Goal: Task Accomplishment & Management: Use online tool/utility

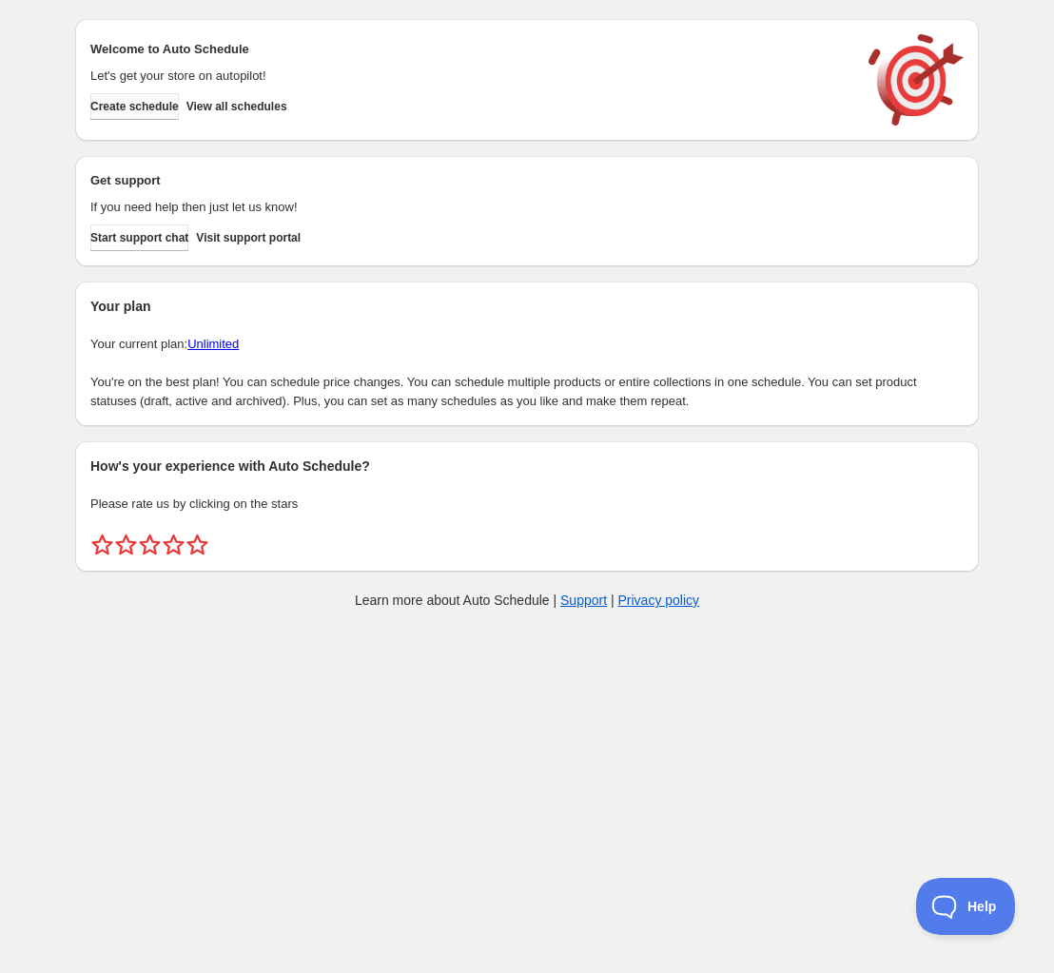
click at [140, 106] on span "Create schedule" at bounding box center [134, 106] width 88 height 15
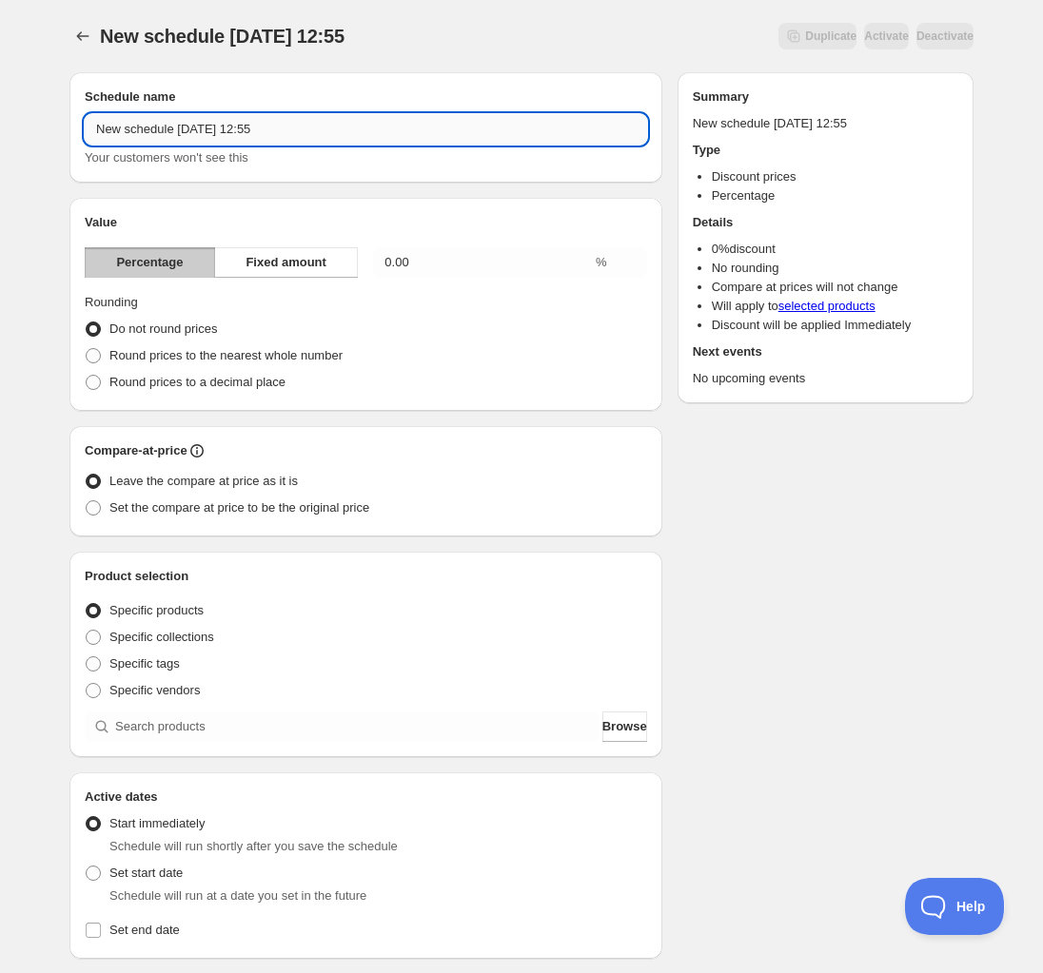
click at [278, 142] on input "New schedule [DATE] 12:55" at bounding box center [366, 129] width 562 height 30
type input "Wusthof Gourmet Promotion"
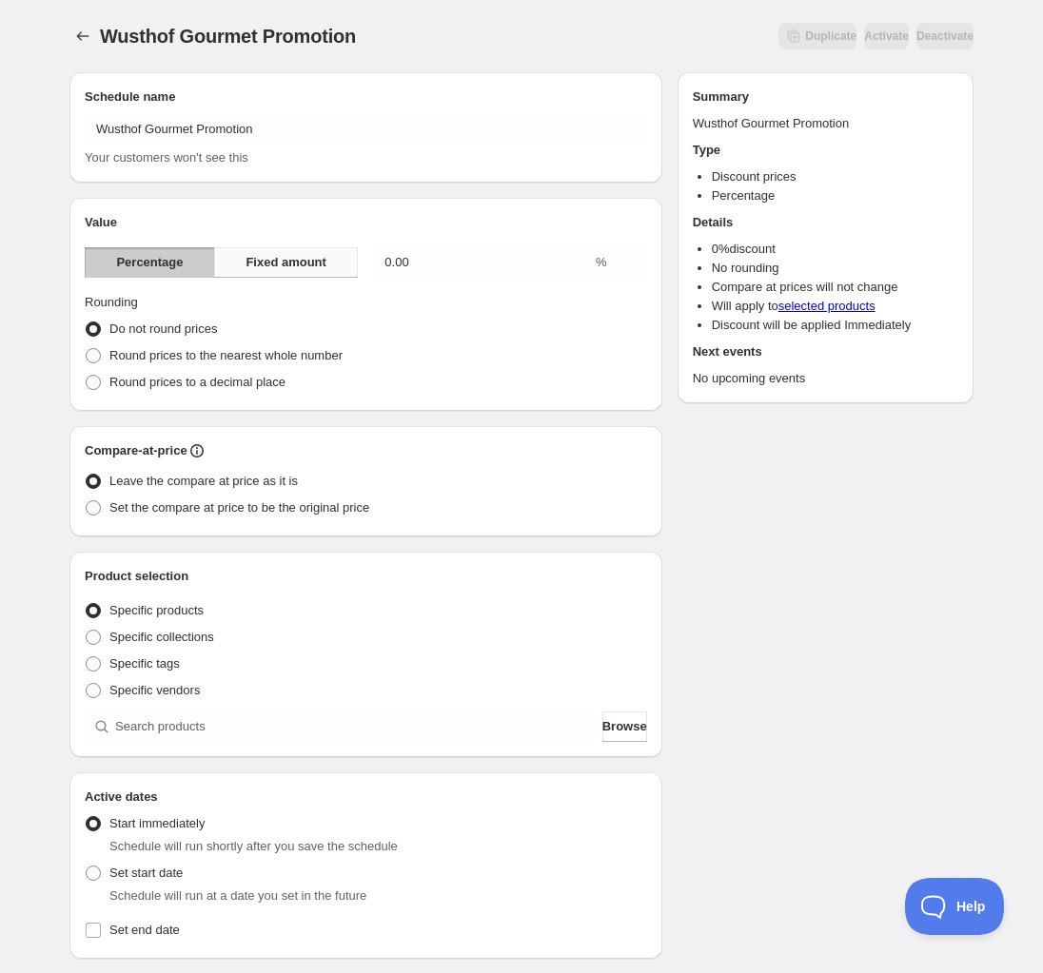
drag, startPoint x: 306, startPoint y: 266, endPoint x: 336, endPoint y: 263, distance: 29.7
click at [307, 264] on span "Fixed amount" at bounding box center [285, 262] width 81 height 19
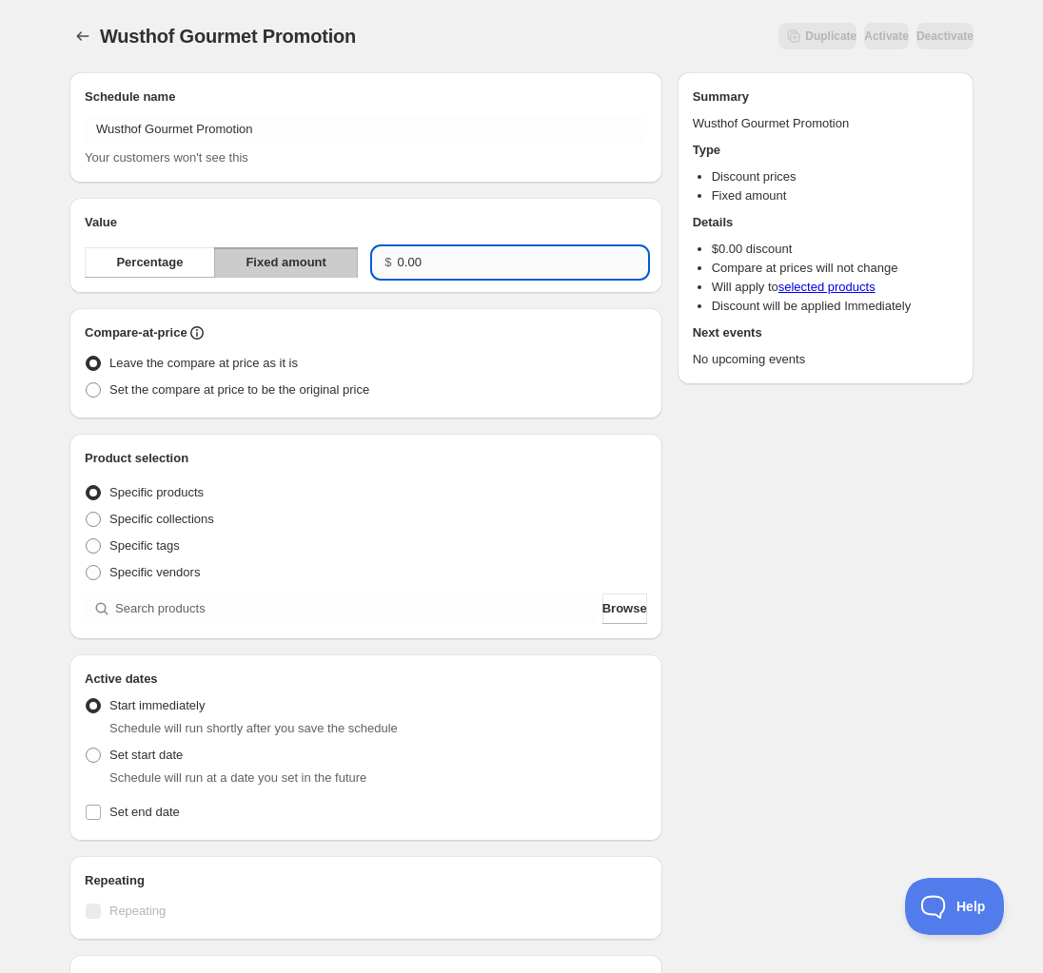
click at [419, 269] on input "0.00" at bounding box center [522, 262] width 249 height 30
drag, startPoint x: 125, startPoint y: 277, endPoint x: 145, endPoint y: 269, distance: 21.4
click at [134, 272] on button "Percentage" at bounding box center [150, 262] width 130 height 30
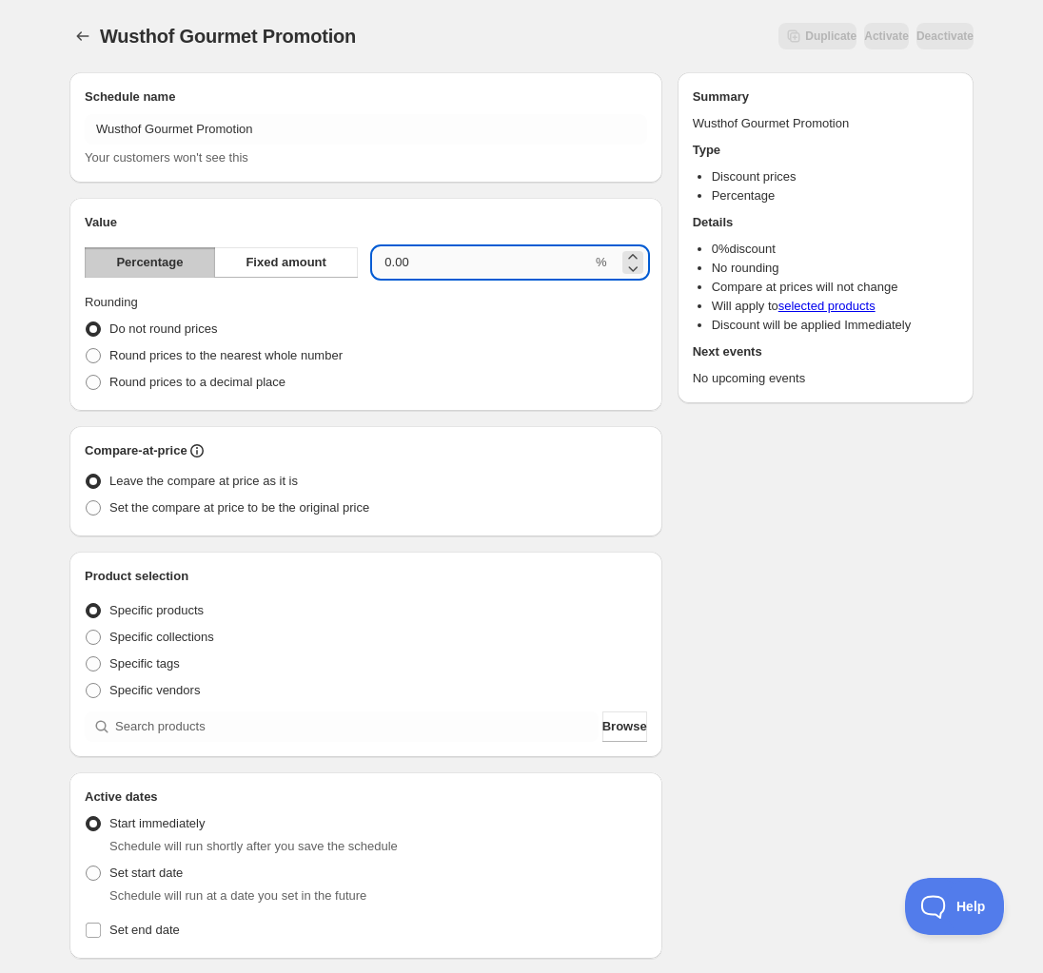
click at [455, 272] on input "0.00" at bounding box center [482, 262] width 219 height 30
type input "0"
type input "25"
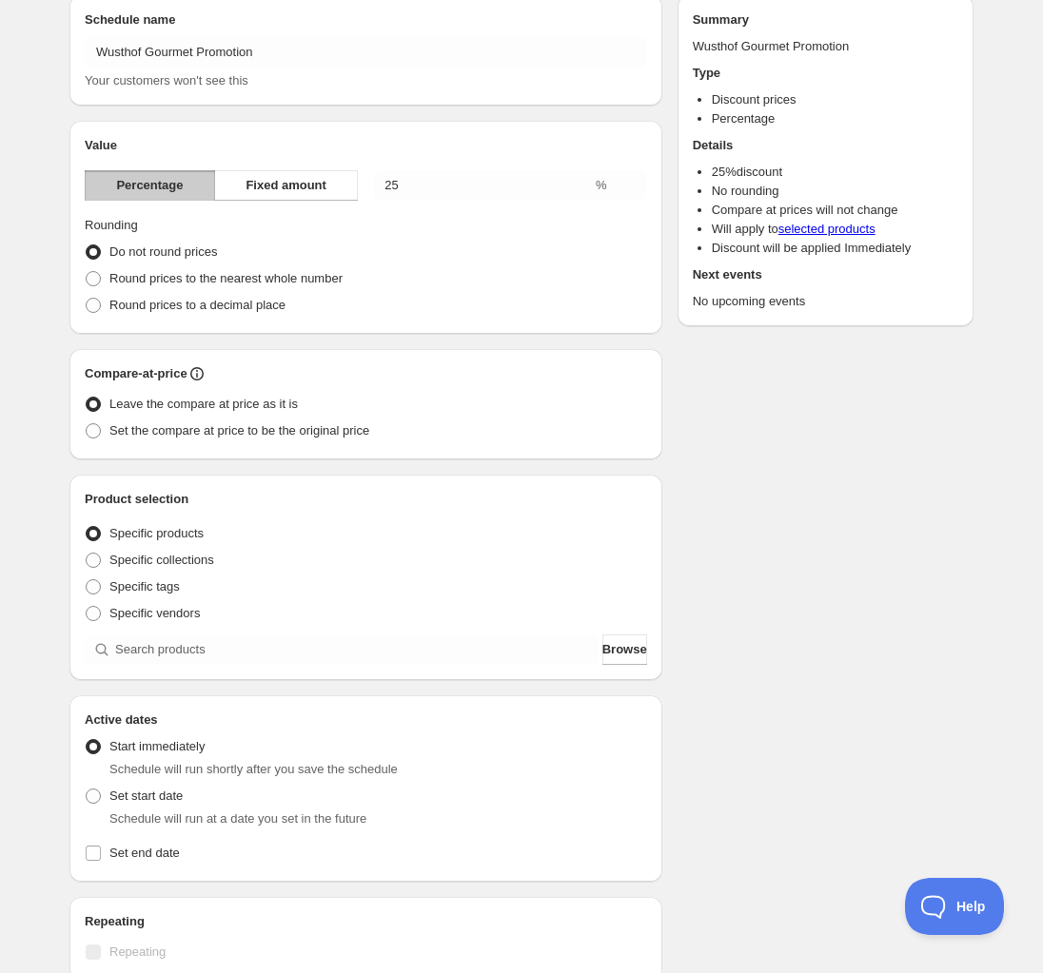
scroll to position [119, 0]
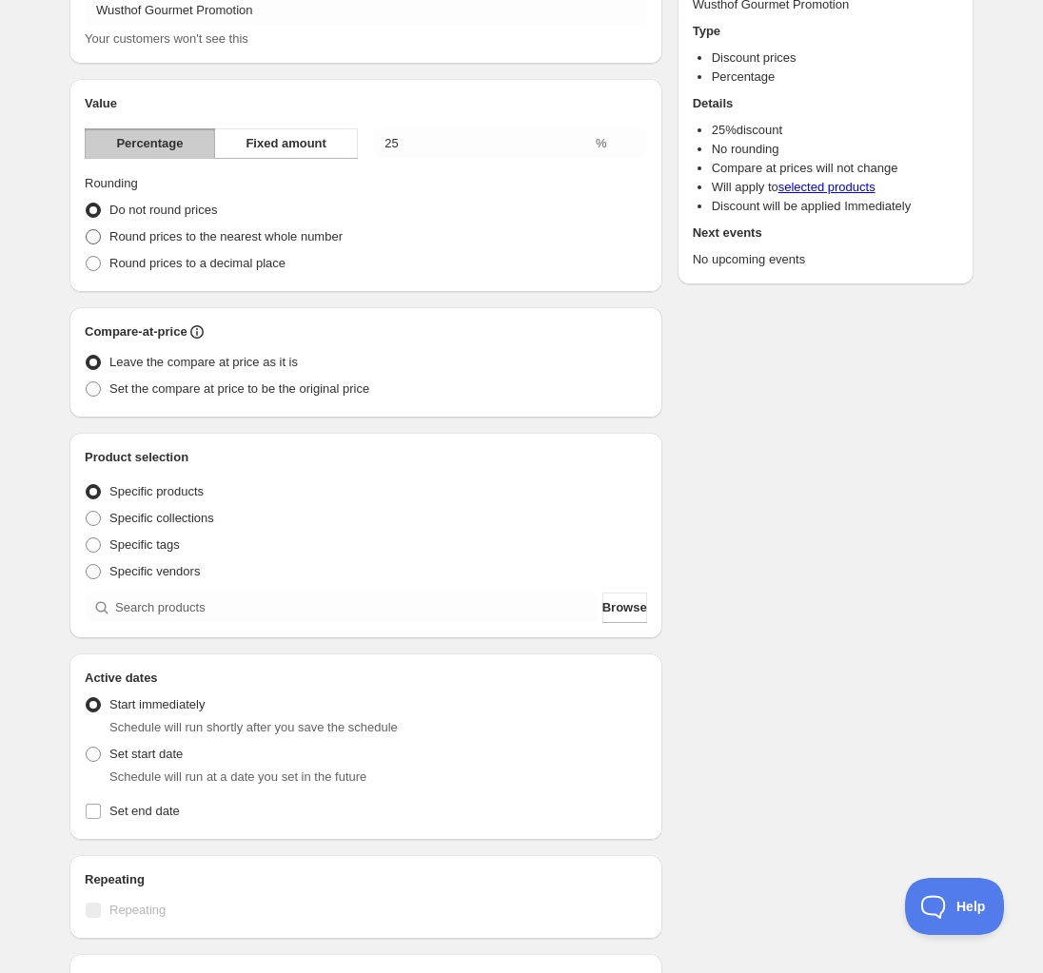
click at [186, 241] on span "Round prices to the nearest whole number" at bounding box center [225, 236] width 233 height 14
click at [87, 230] on input "Round prices to the nearest whole number" at bounding box center [86, 229] width 1 height 1
radio input "true"
click at [173, 213] on span "Do not round prices" at bounding box center [162, 210] width 107 height 14
click at [87, 204] on input "Do not round prices" at bounding box center [86, 203] width 1 height 1
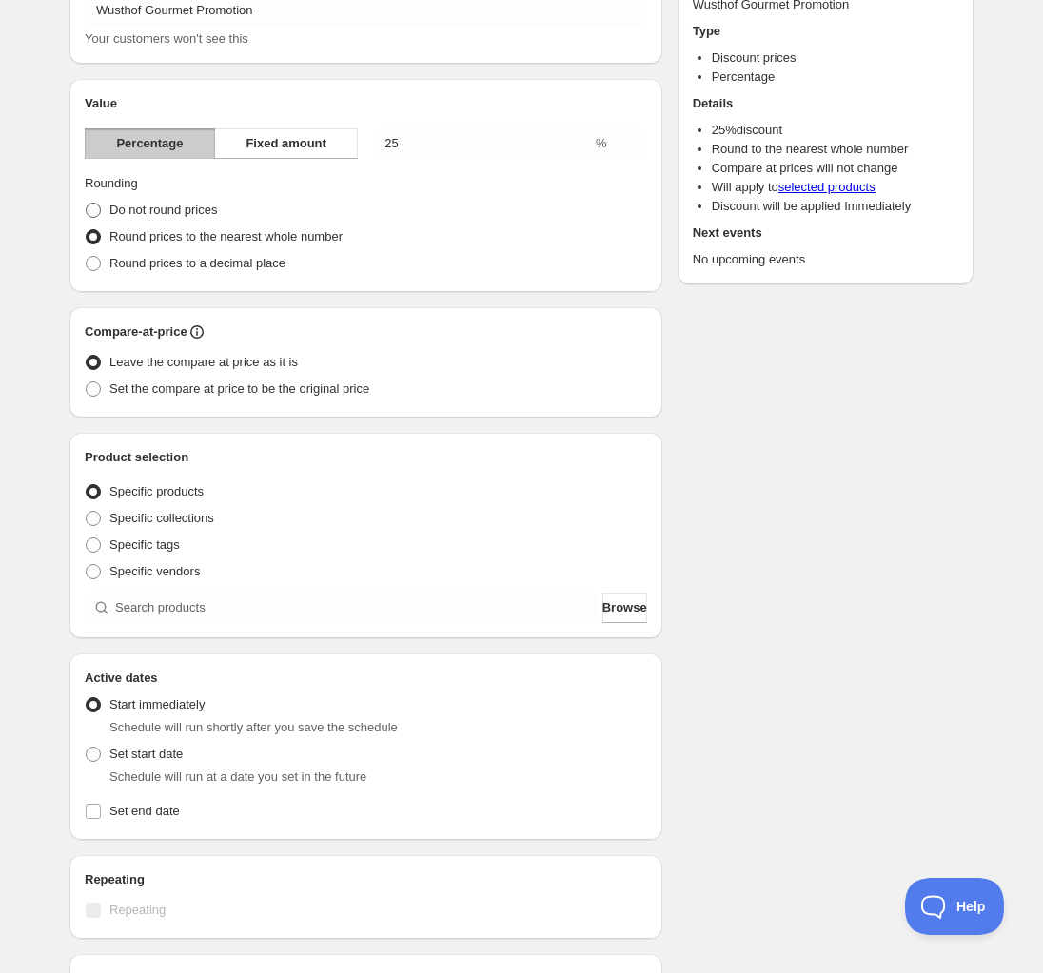
radio input "true"
click at [172, 395] on span "Set the compare at price to be the original price" at bounding box center [239, 388] width 260 height 14
click at [87, 382] on input "Set the compare at price to be the original price" at bounding box center [86, 381] width 1 height 1
radio input "true"
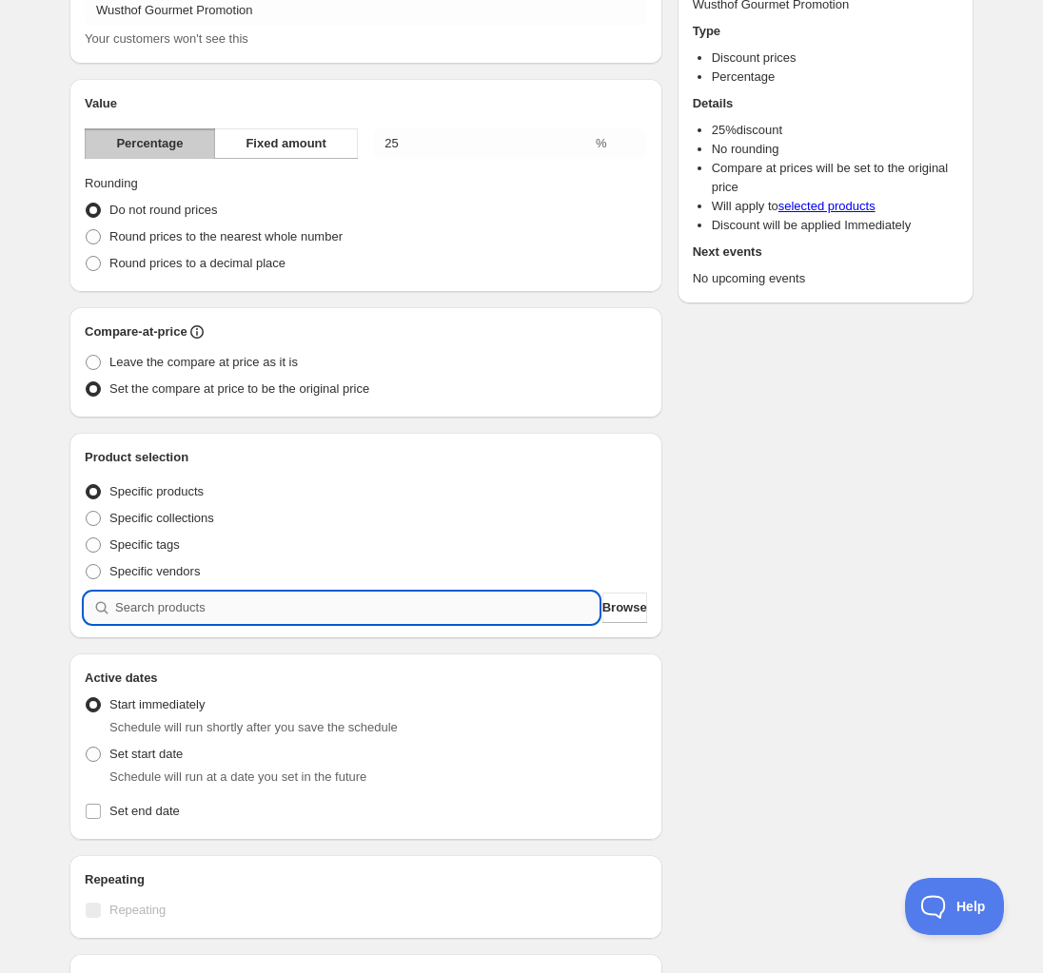
click at [152, 602] on input "search" at bounding box center [356, 608] width 483 height 30
type input "w"
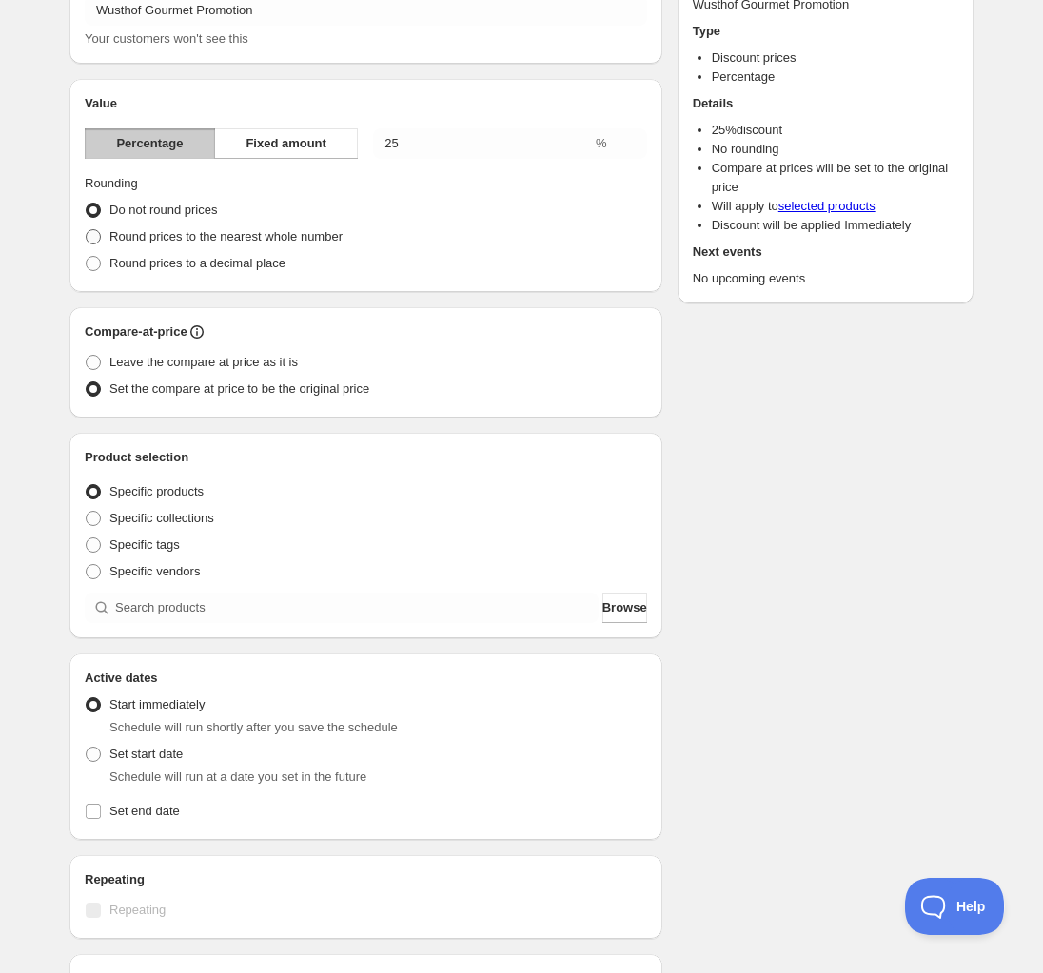
click at [166, 236] on span "Round prices to the nearest whole number" at bounding box center [225, 236] width 233 height 14
click at [87, 230] on input "Round prices to the nearest whole number" at bounding box center [86, 229] width 1 height 1
radio input "true"
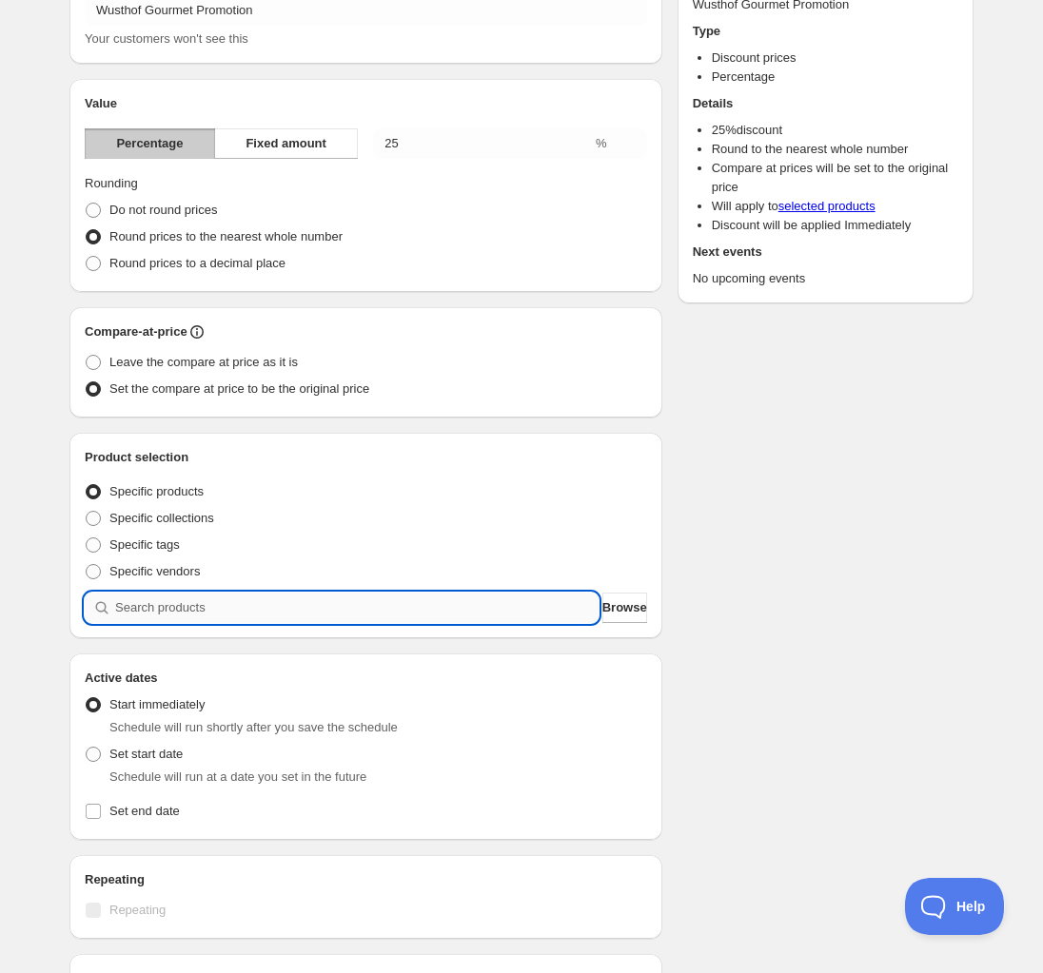
click at [244, 614] on input "search" at bounding box center [356, 608] width 483 height 30
click at [220, 596] on input "search" at bounding box center [356, 608] width 483 height 30
type input "w"
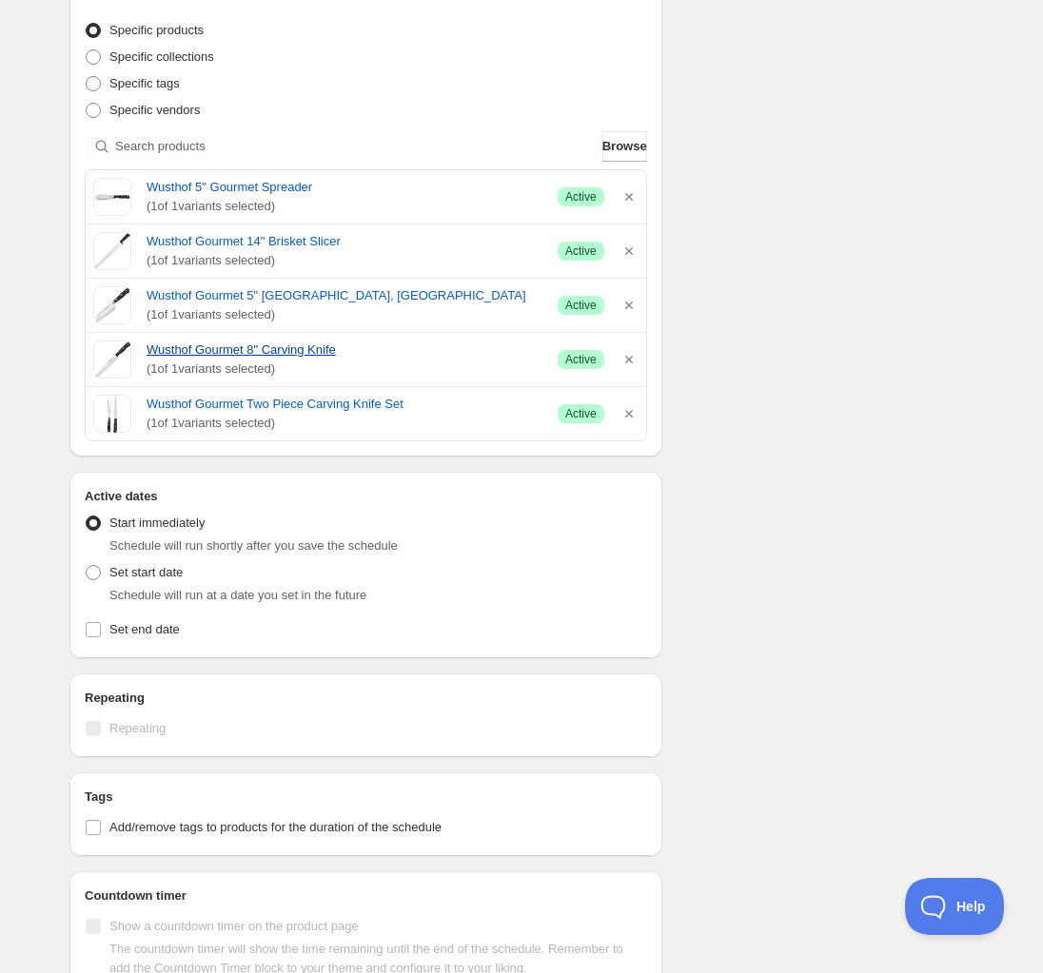
scroll to position [595, 0]
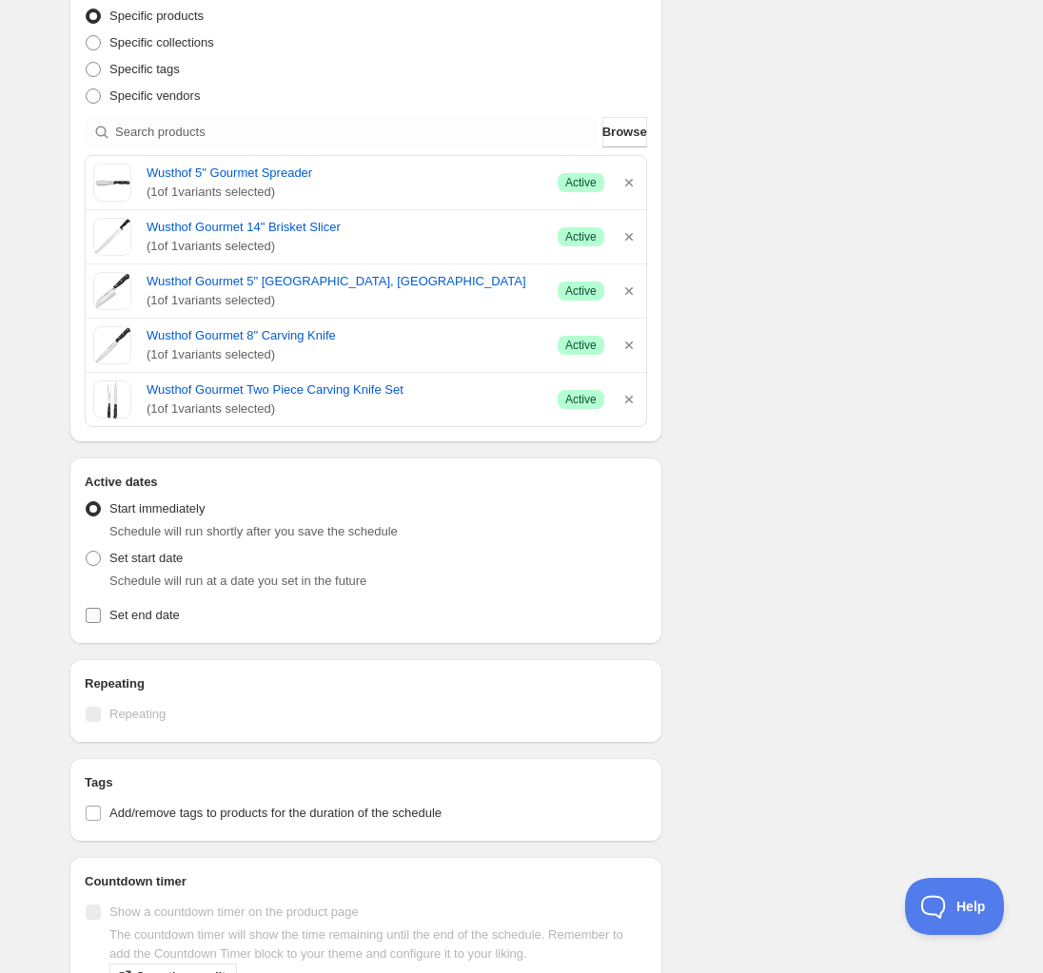
click at [125, 626] on label "Set end date" at bounding box center [366, 615] width 562 height 27
click at [101, 623] on input "Set end date" at bounding box center [93, 615] width 15 height 15
checkbox input "true"
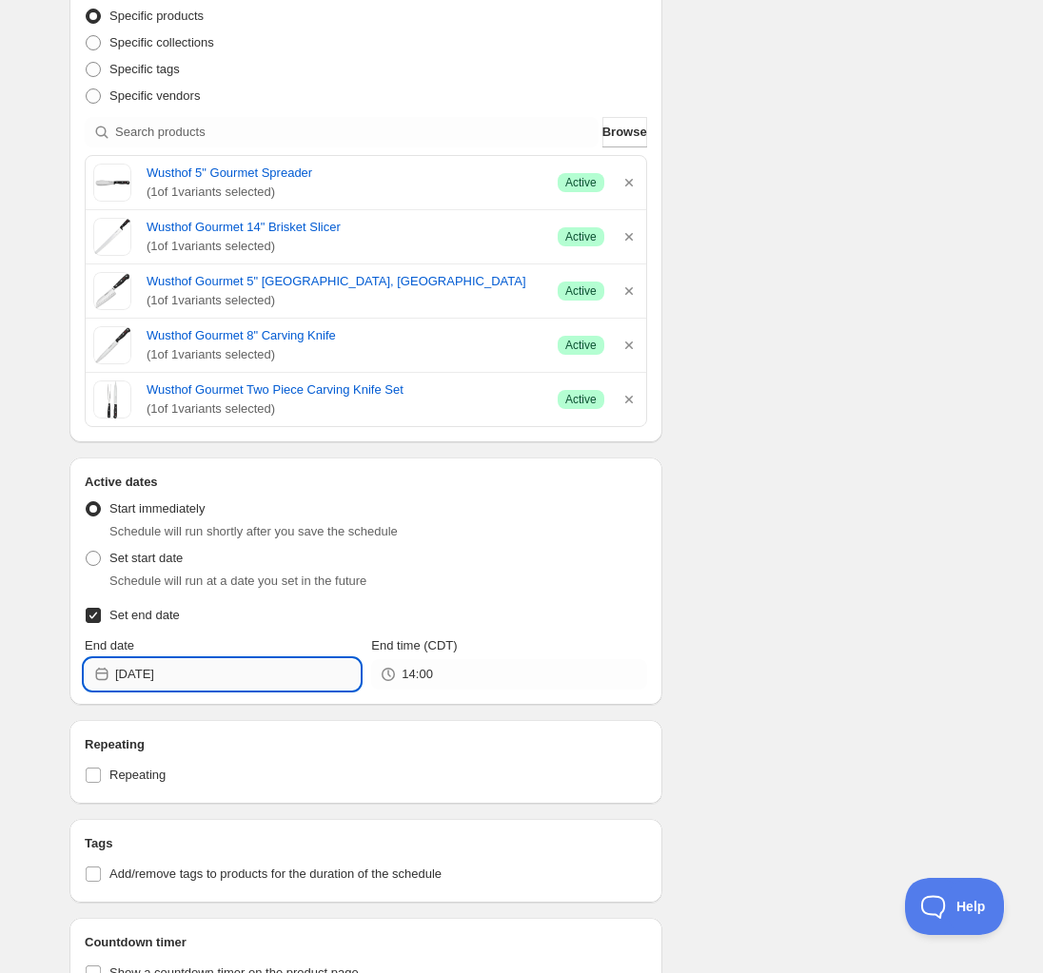
click at [164, 676] on input "[DATE]" at bounding box center [237, 674] width 244 height 30
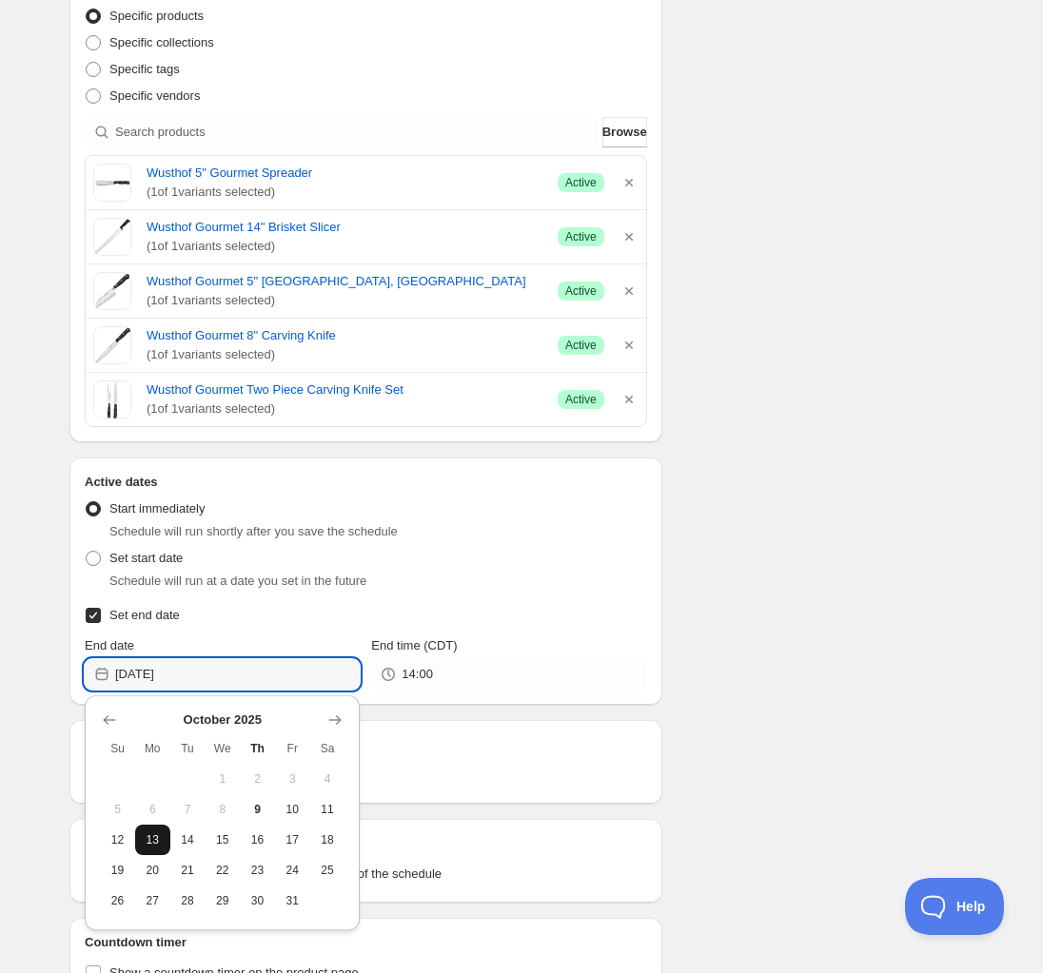
click at [147, 838] on span "13" at bounding box center [153, 839] width 20 height 15
type input "[DATE]"
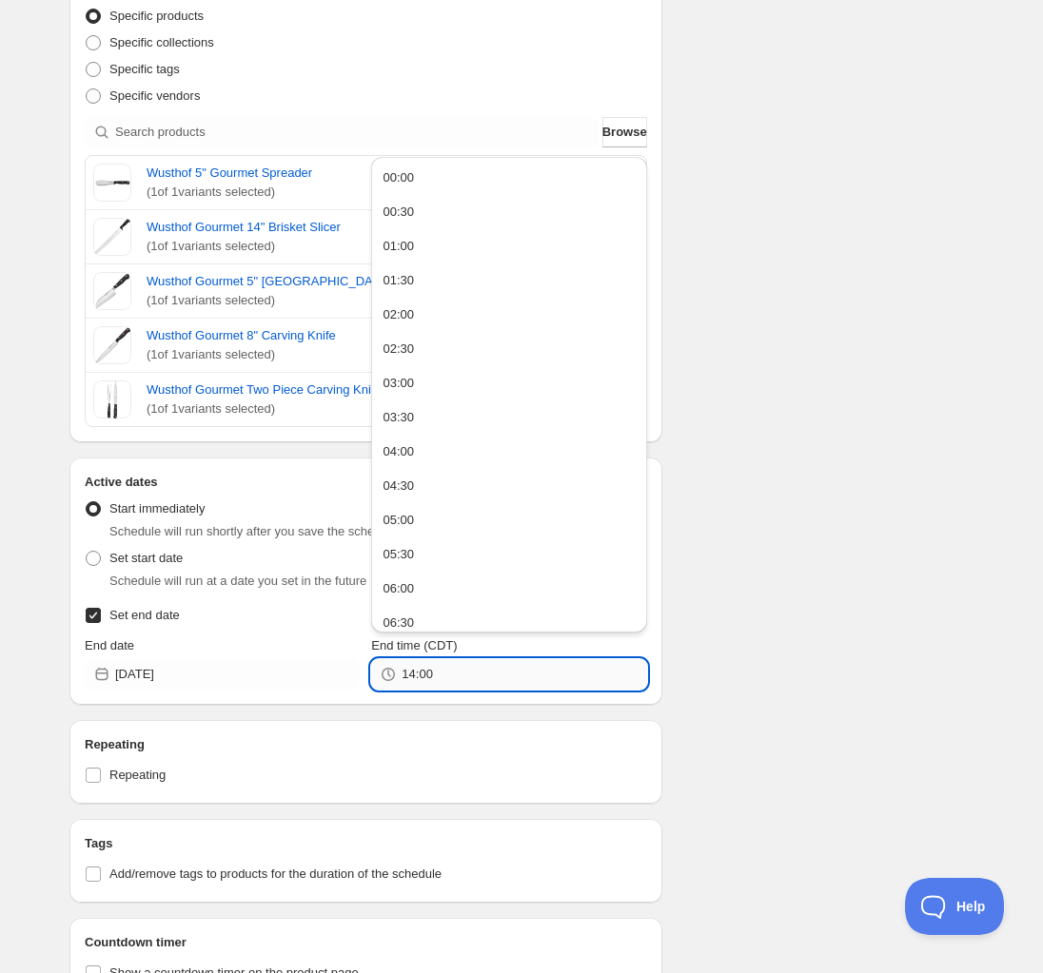
click at [582, 679] on input "14:00" at bounding box center [523, 674] width 244 height 30
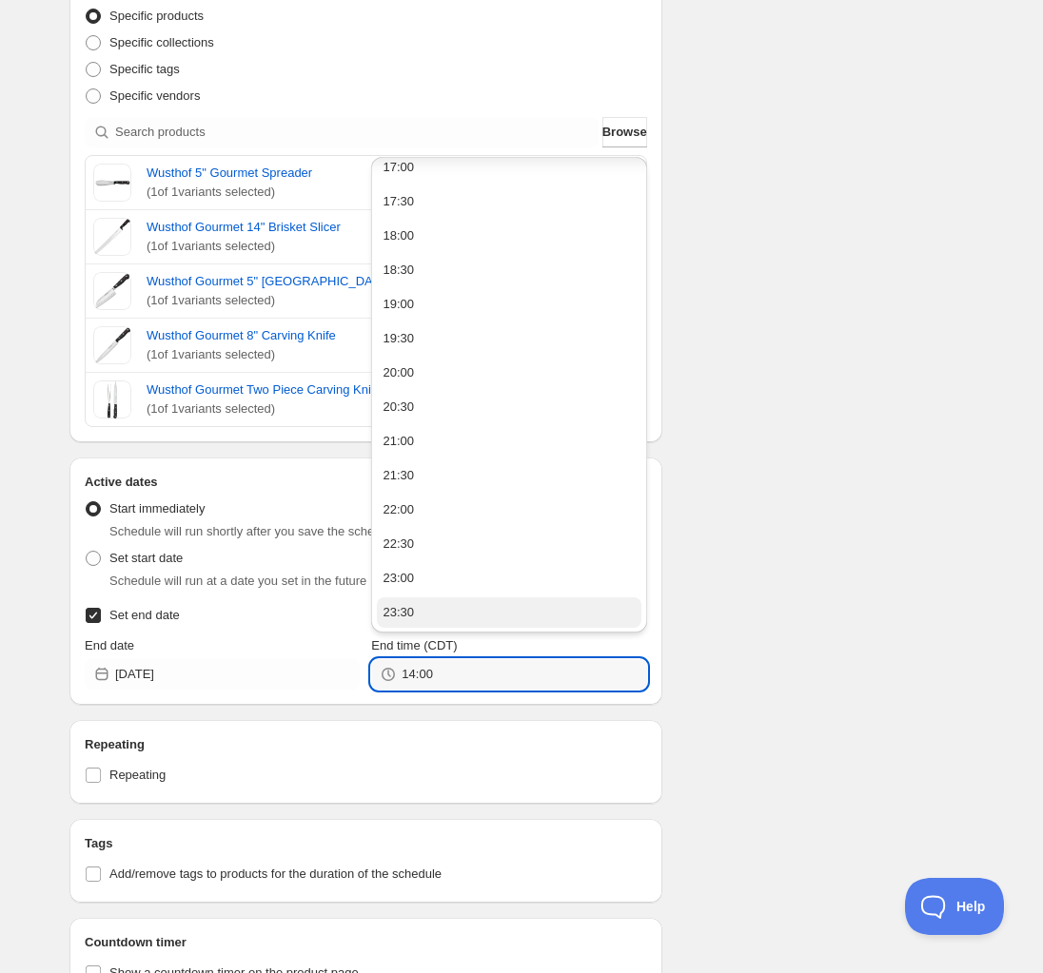
click at [504, 619] on button "23:30" at bounding box center [509, 612] width 264 height 30
type input "23:30"
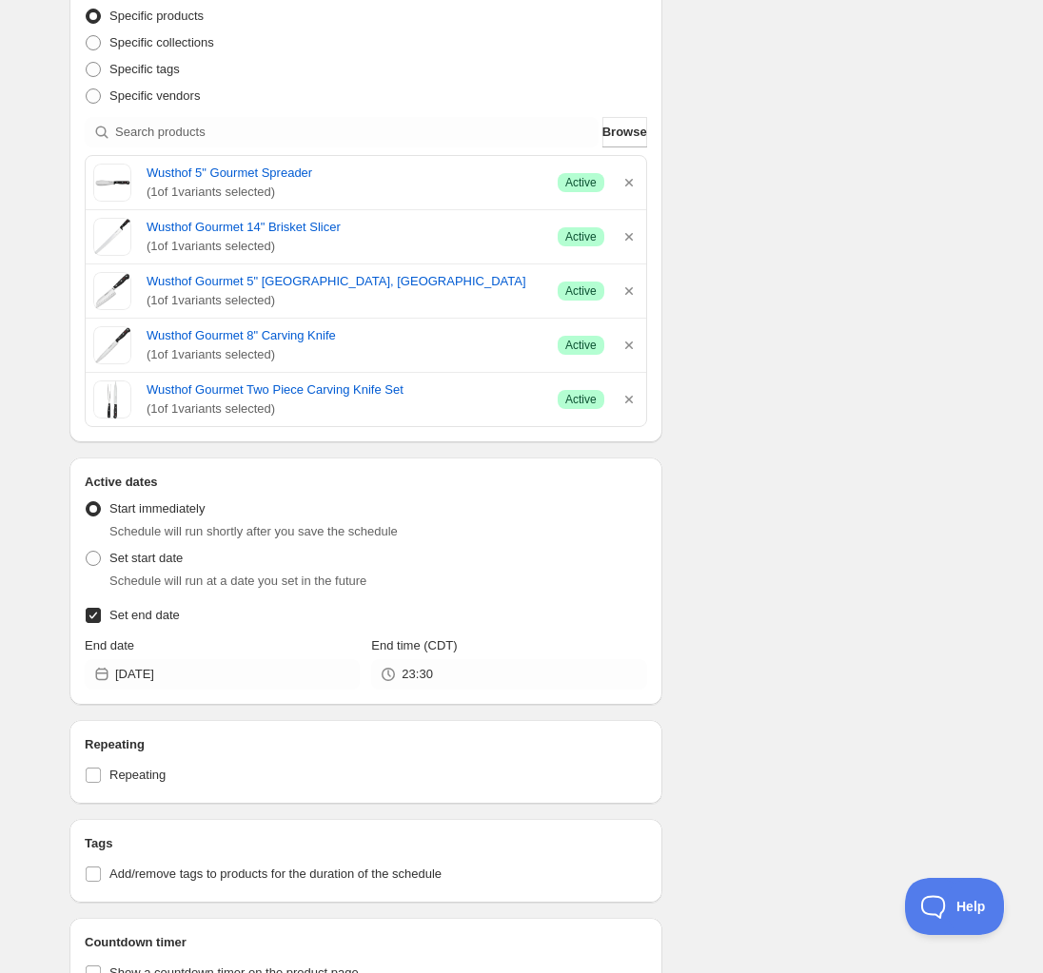
click at [873, 674] on div "Schedule name Wusthof Gourmet Promotion Your customers won't see this Value Per…" at bounding box center [513, 289] width 919 height 1653
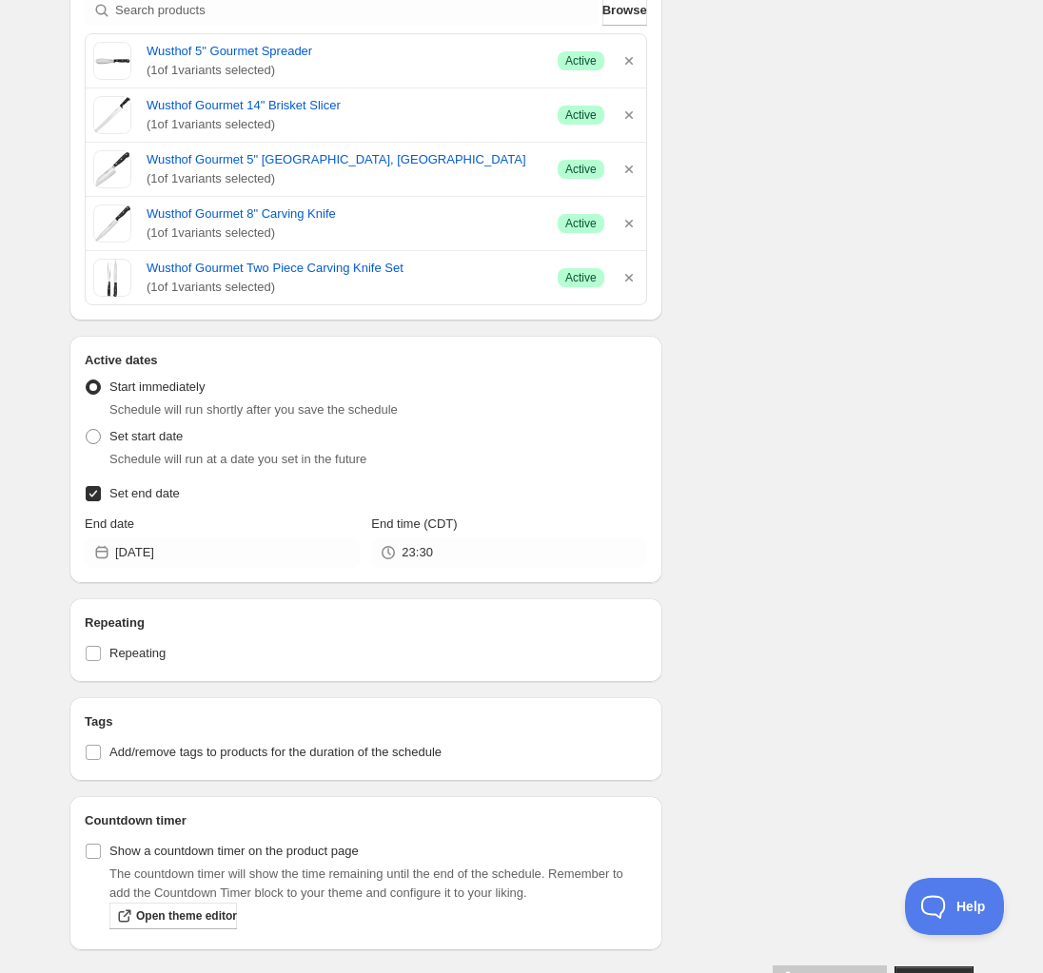
scroll to position [772, 0]
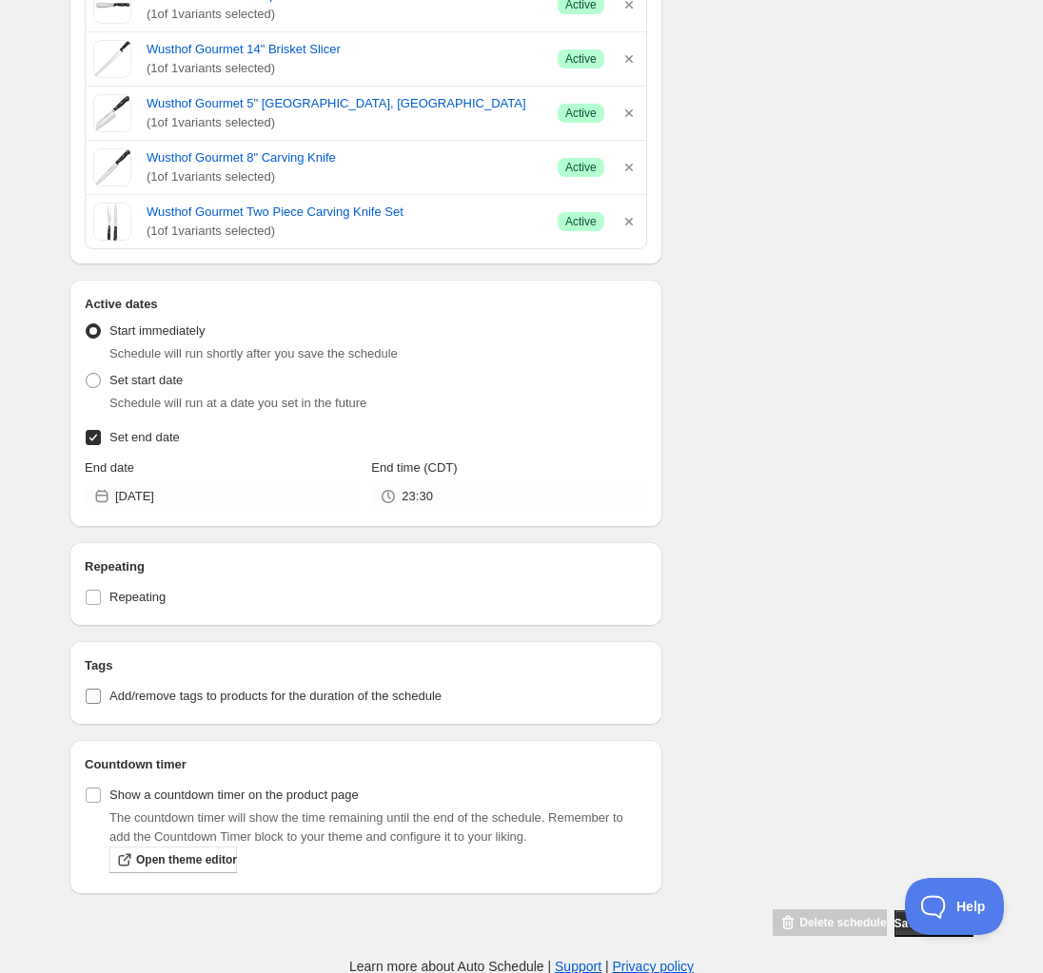
click at [120, 691] on span "Add/remove tags to products for the duration of the schedule" at bounding box center [275, 696] width 332 height 14
click at [101, 691] on input "Add/remove tags to products for the duration of the schedule" at bounding box center [93, 696] width 15 height 15
checkbox input "true"
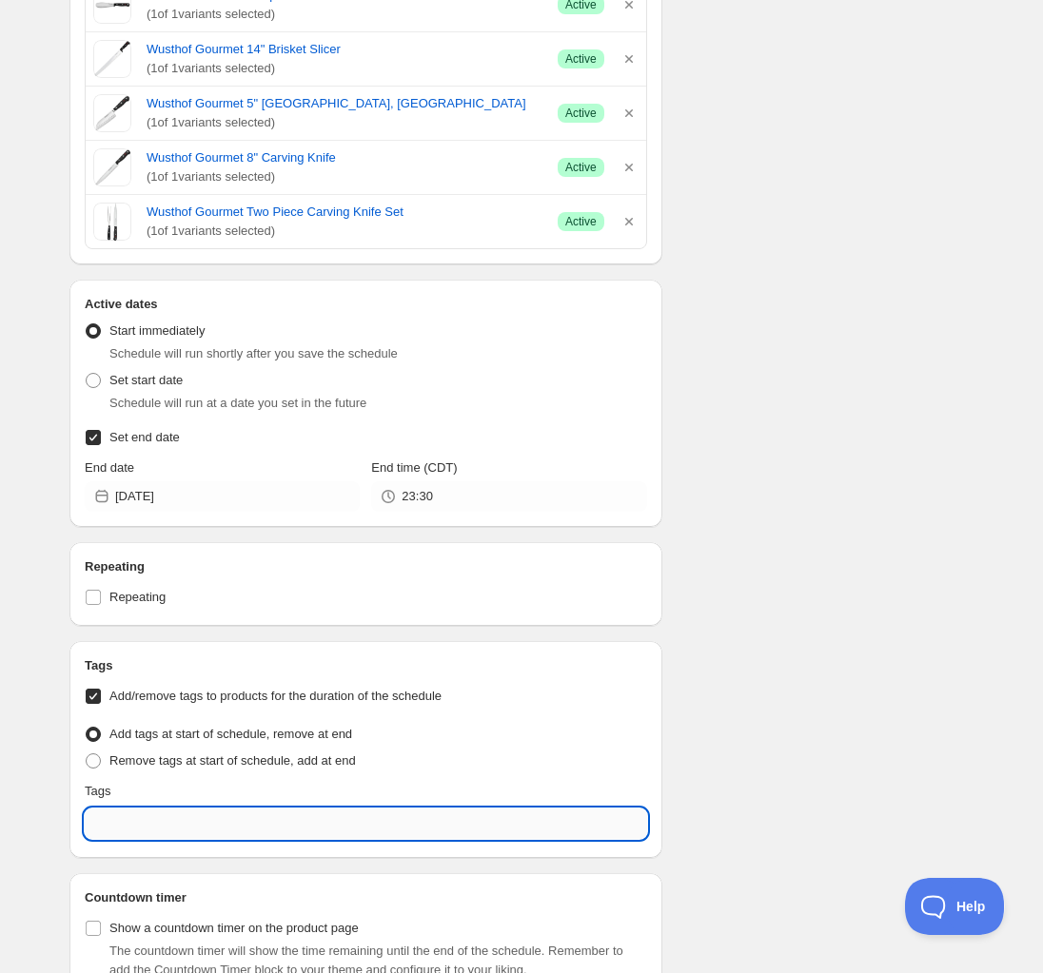
click at [154, 824] on input "text" at bounding box center [366, 824] width 562 height 30
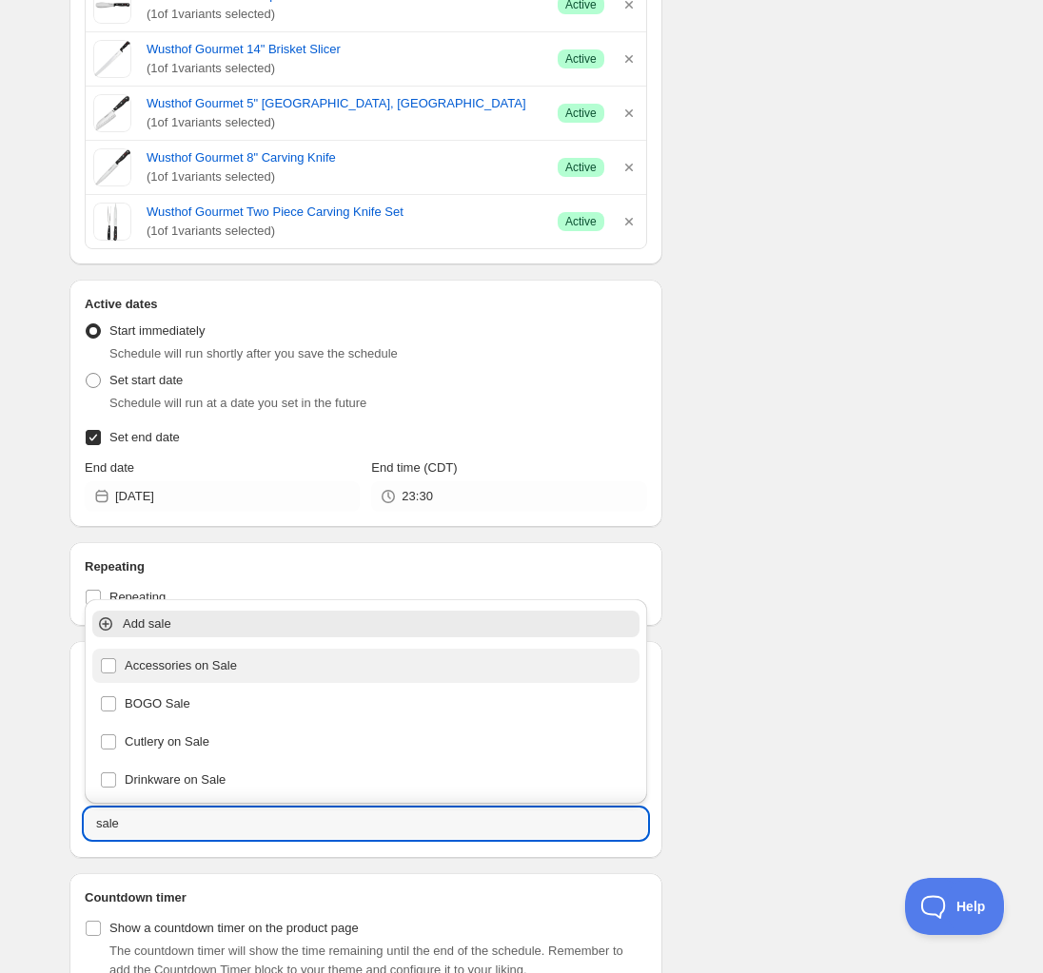
click at [195, 666] on div "Accessories on Sale" at bounding box center [366, 666] width 532 height 27
type input "Accessories on Sale"
checkbox input "true"
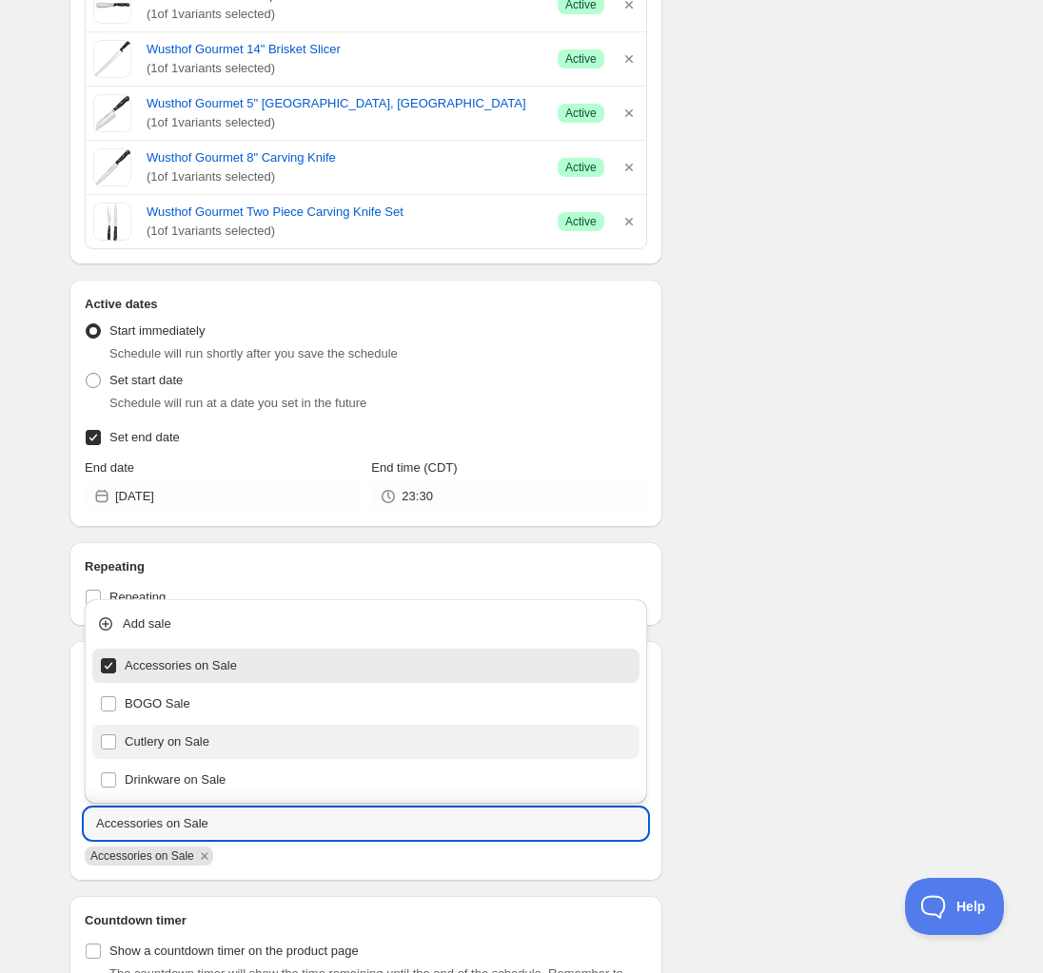
click at [168, 738] on div "Cutlery on Sale" at bounding box center [366, 742] width 532 height 27
type input "Cutlery on Sale"
checkbox input "true"
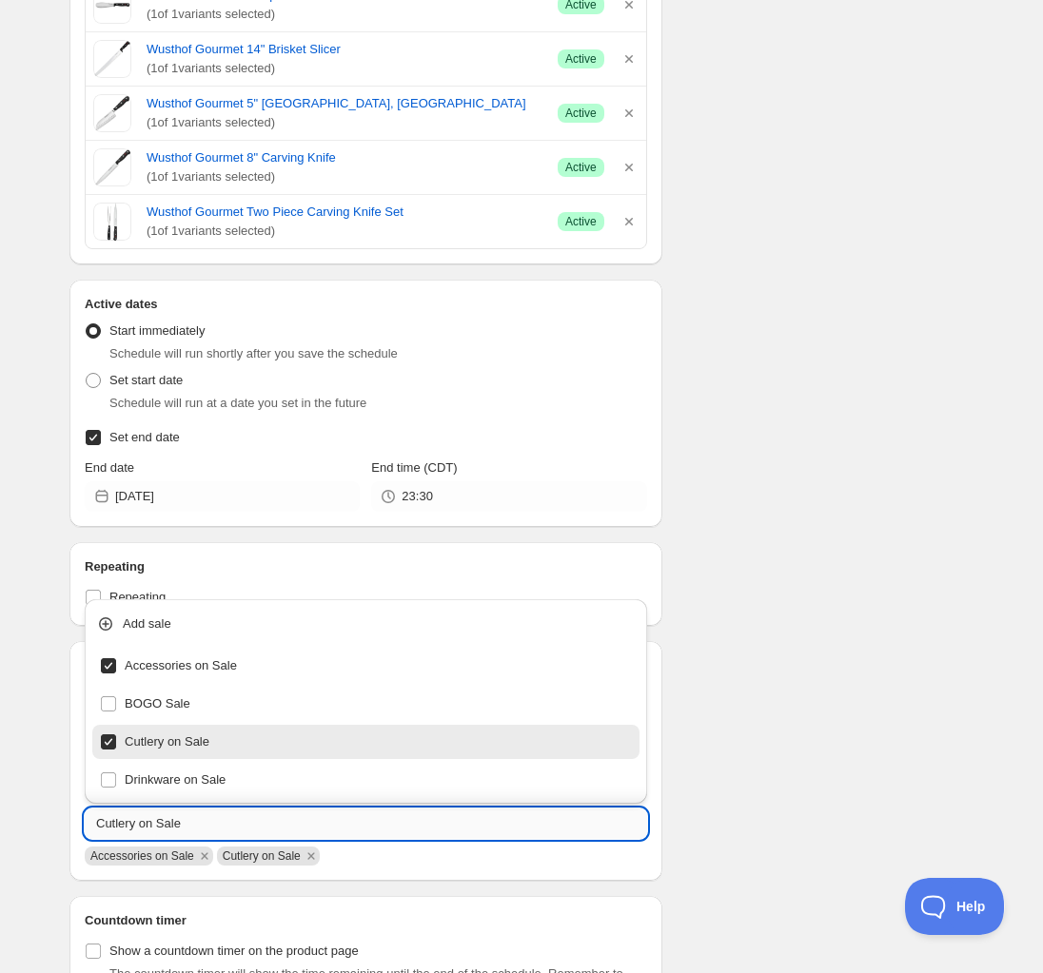
click at [225, 826] on input "Cutlery on Sale" at bounding box center [366, 824] width 562 height 30
click at [101, 624] on icon at bounding box center [105, 624] width 19 height 19
click at [105, 618] on icon at bounding box center [105, 624] width 19 height 19
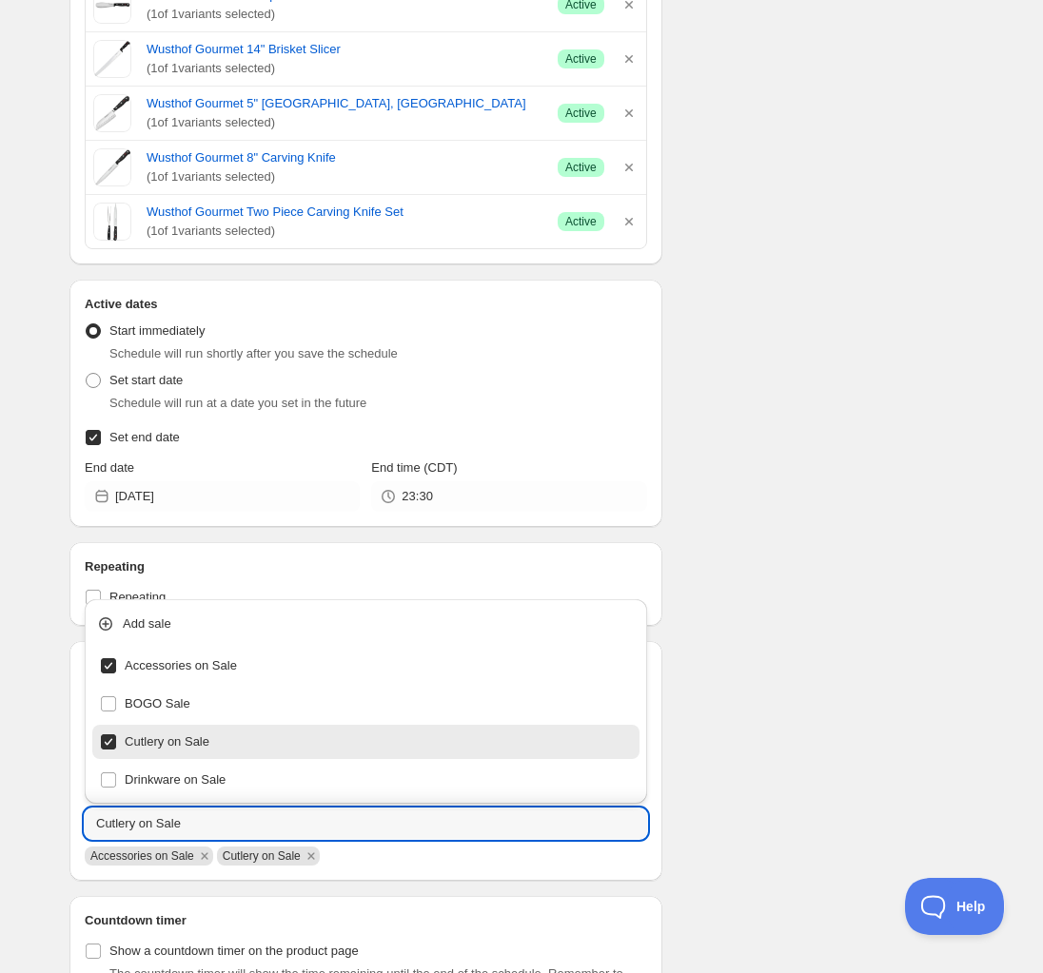
click at [733, 765] on div "Schedule name Wusthof Gourmet Promotion Your customers won't see this Value Per…" at bounding box center [513, 189] width 919 height 1809
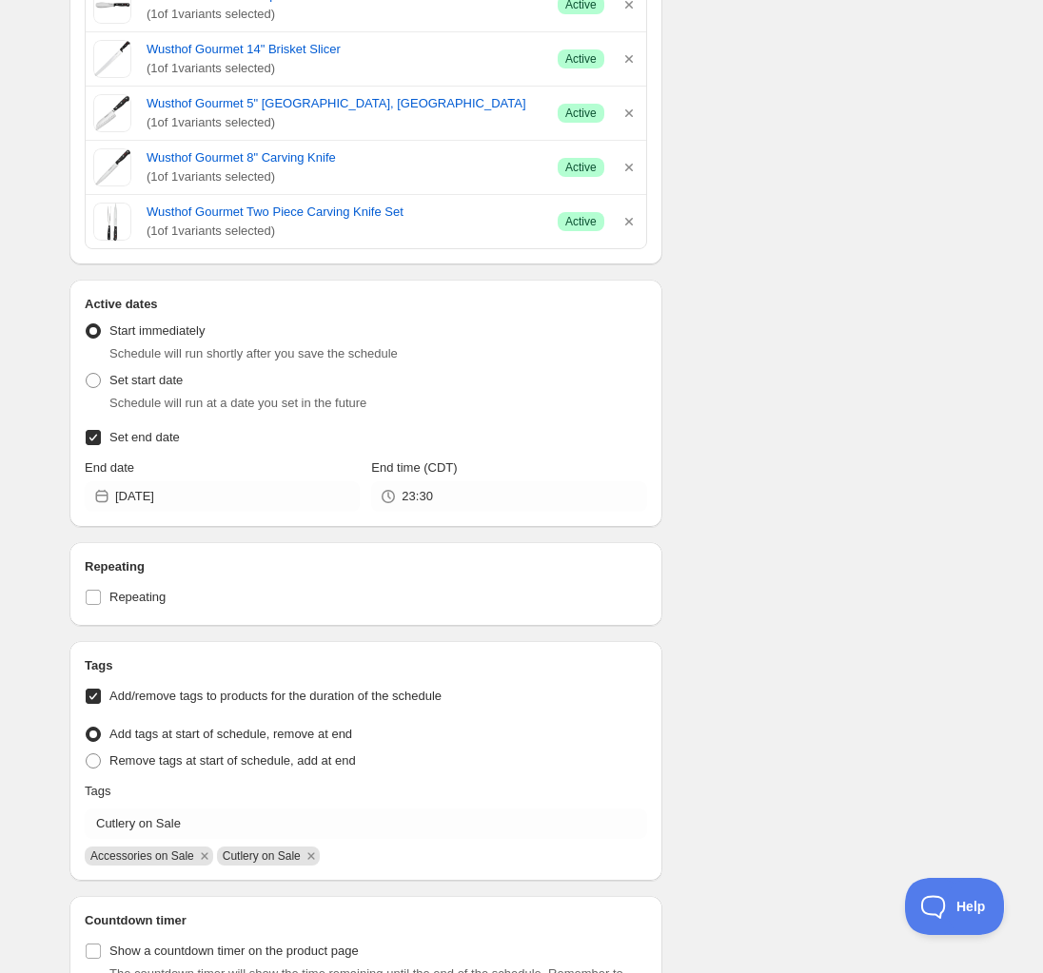
click at [274, 807] on div "Tags Add/remove tags to products for the duration of the schedule Tag type Add …" at bounding box center [366, 760] width 562 height 209
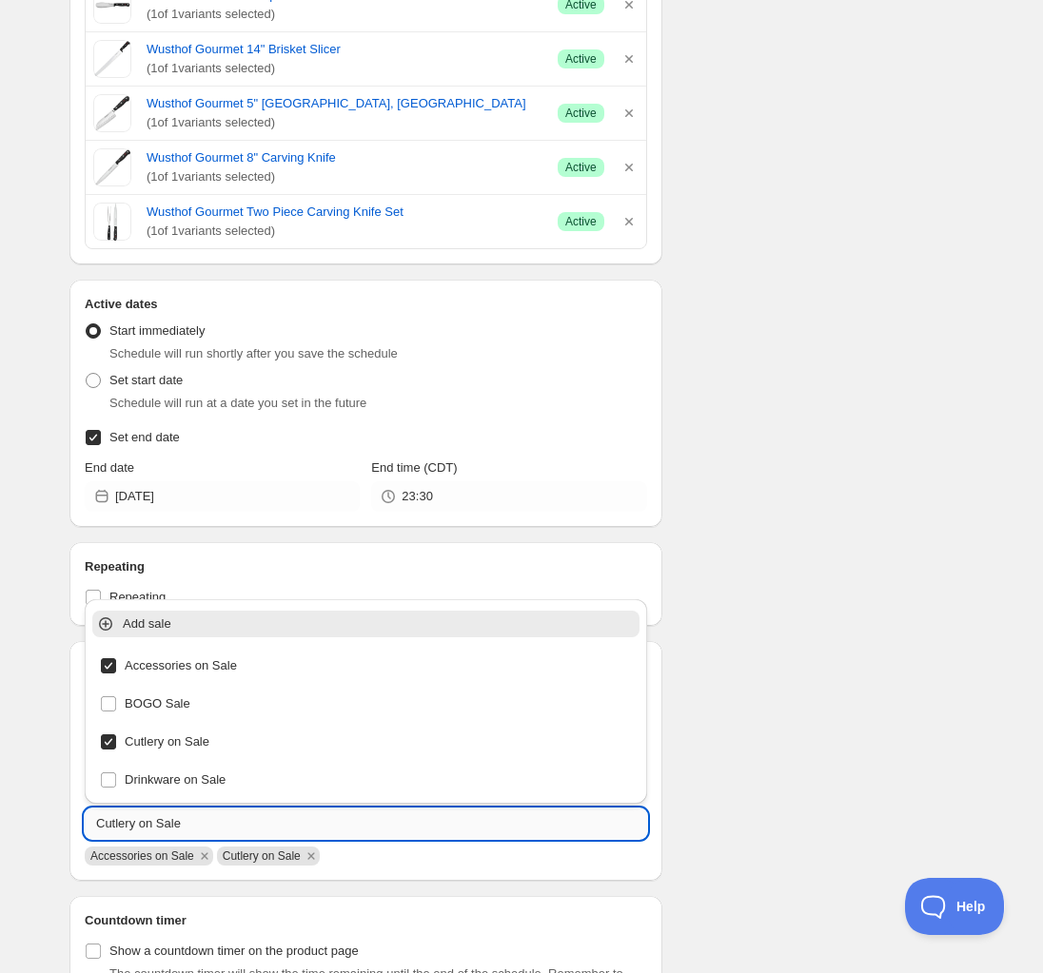
click at [259, 837] on input "Cutlery on Sale" at bounding box center [366, 824] width 562 height 30
click at [107, 626] on icon at bounding box center [105, 624] width 19 height 19
click at [109, 616] on icon at bounding box center [105, 624] width 19 height 19
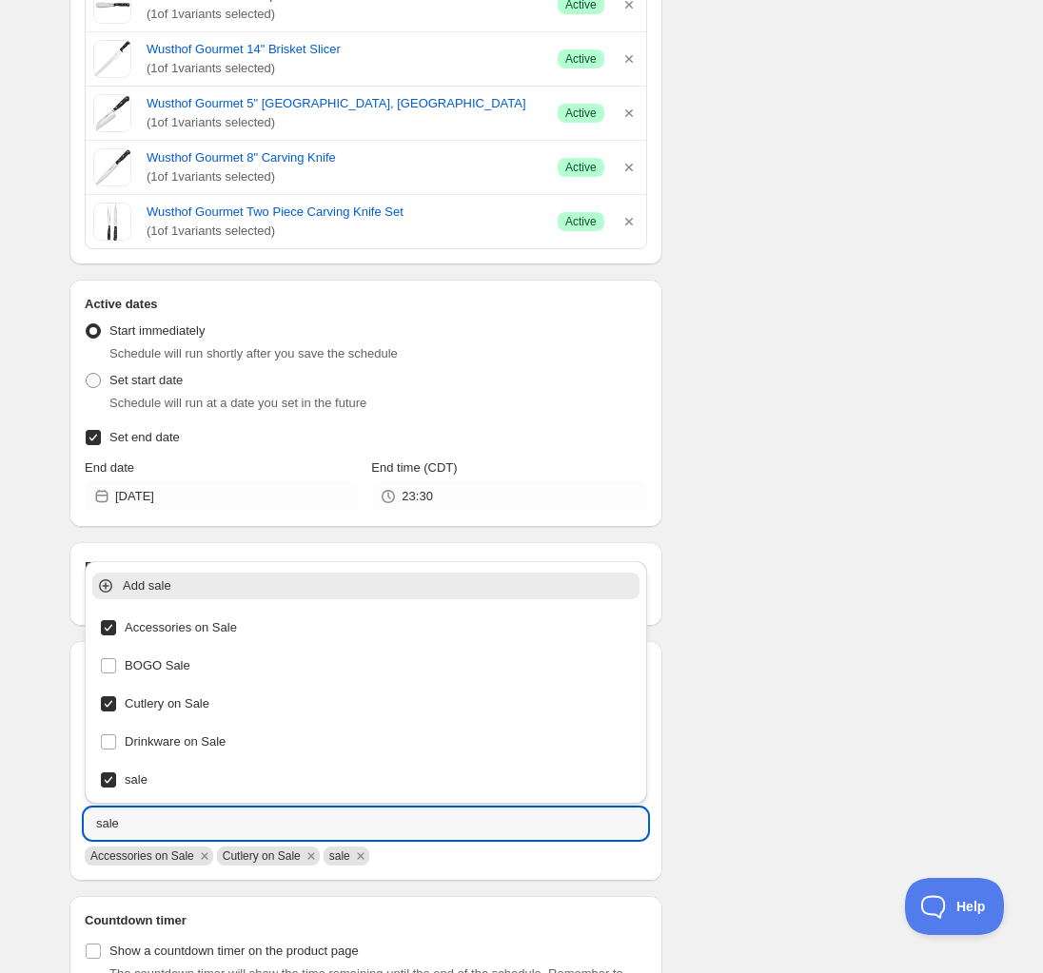
type input "sale"
click at [752, 678] on div "Schedule name Wusthof Gourmet Promotion Your customers won't see this Value Per…" at bounding box center [513, 189] width 919 height 1809
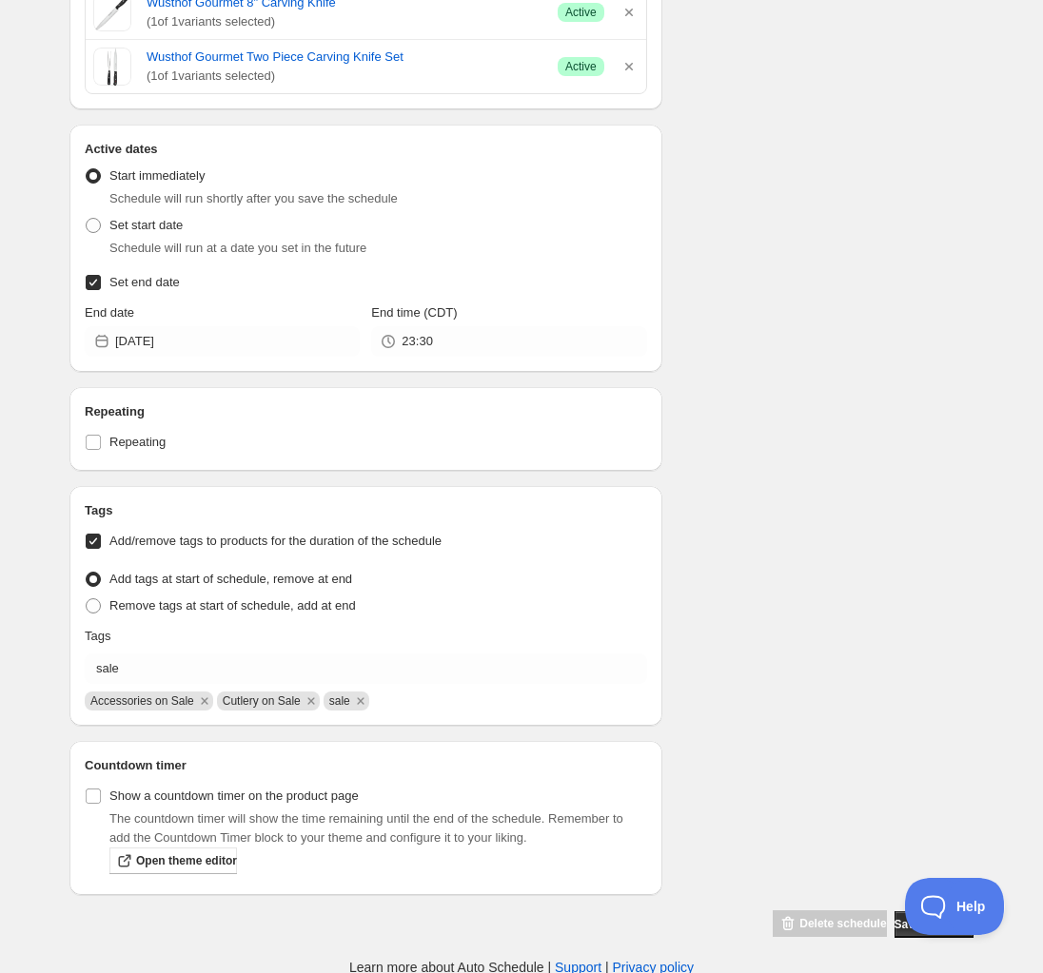
scroll to position [928, 0]
click at [894, 921] on button "Save schedule" at bounding box center [933, 923] width 79 height 27
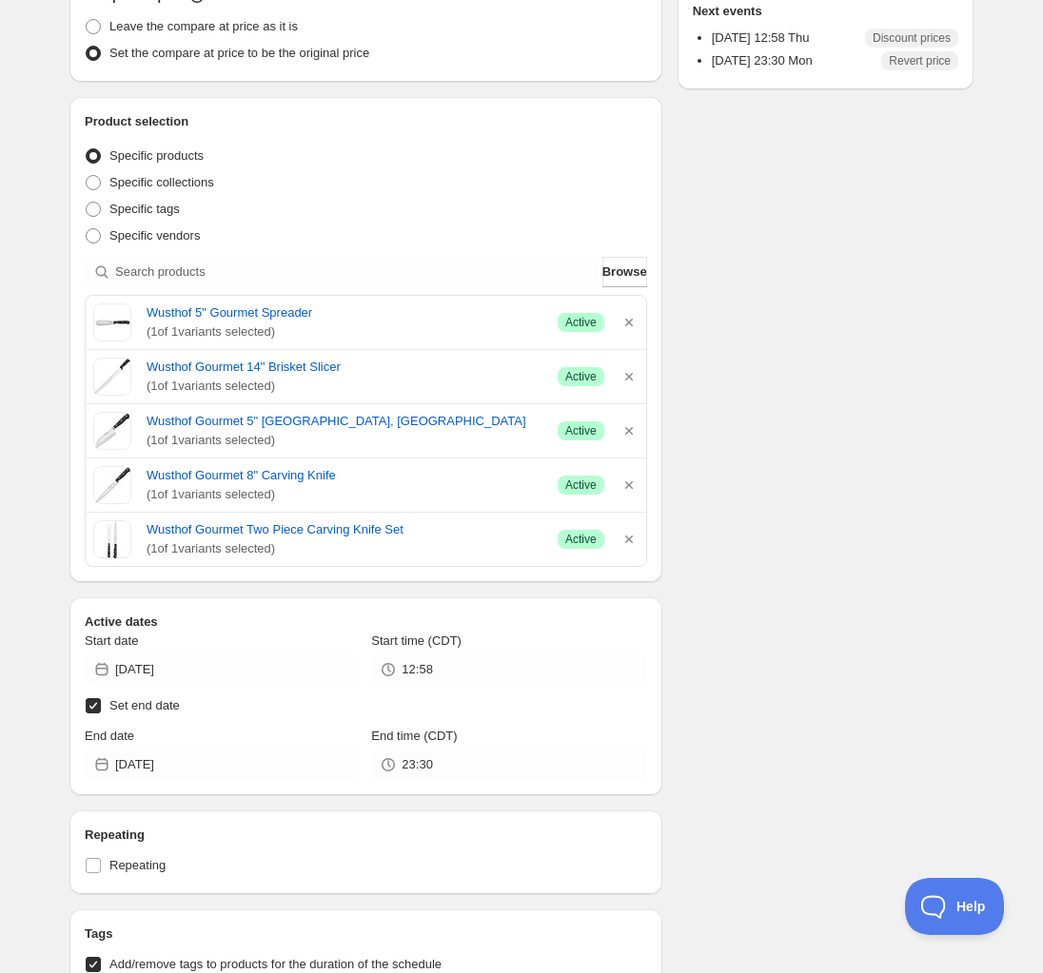
scroll to position [476, 0]
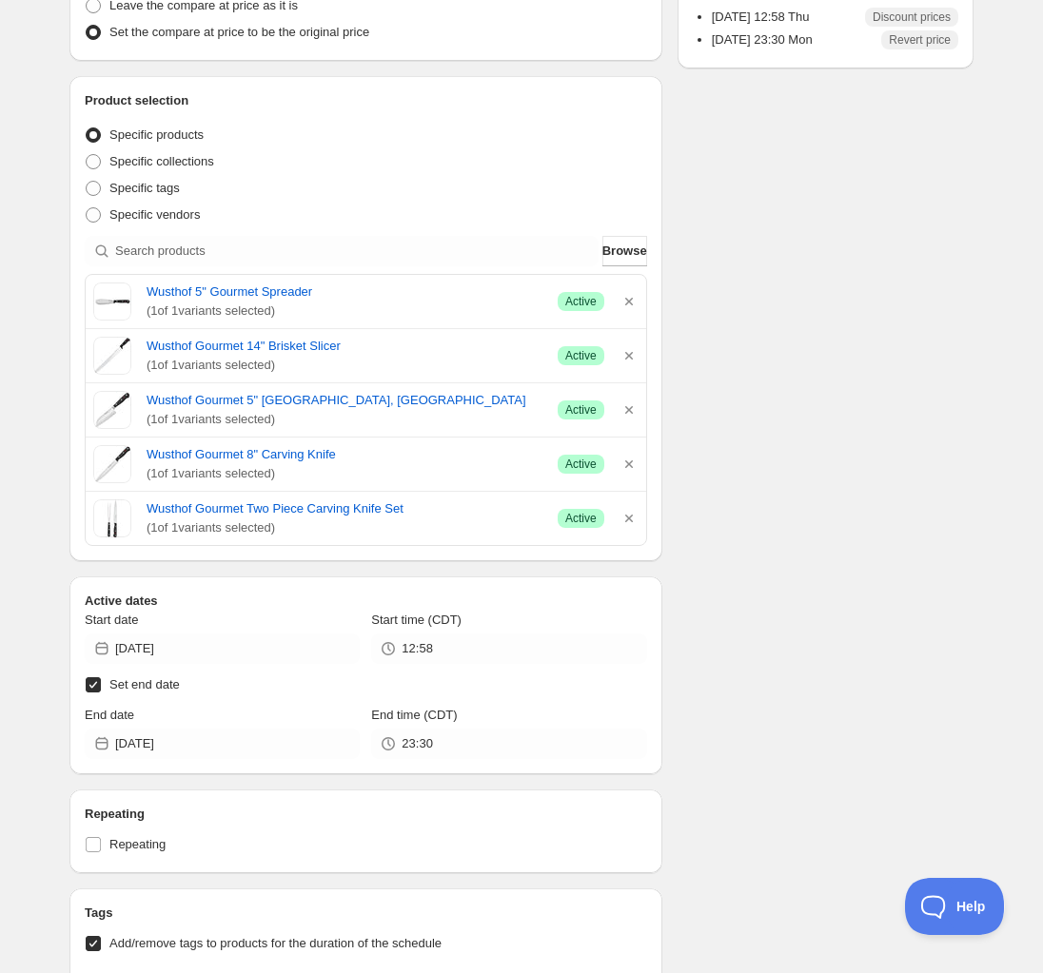
click at [752, 443] on div "Schedule name Wusthof Gourmet Promotion Your customers won't see this Value Per…" at bounding box center [513, 461] width 919 height 1760
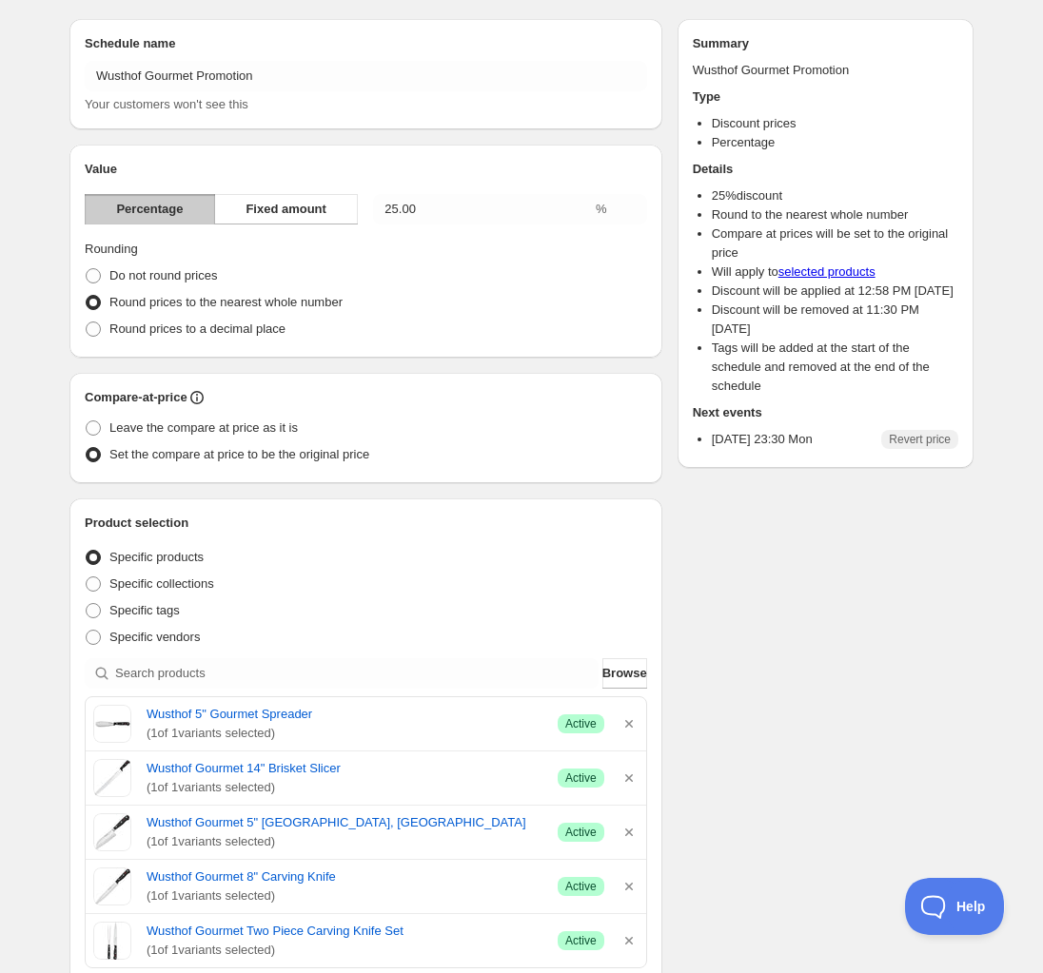
scroll to position [0, 0]
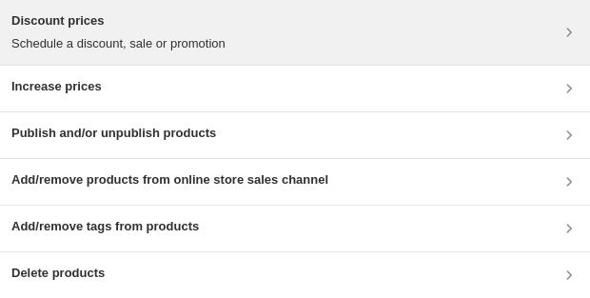
click at [117, 27] on h3 "Discount prices" at bounding box center [118, 20] width 214 height 19
